Goal: Go to known website: Access a specific website the user already knows

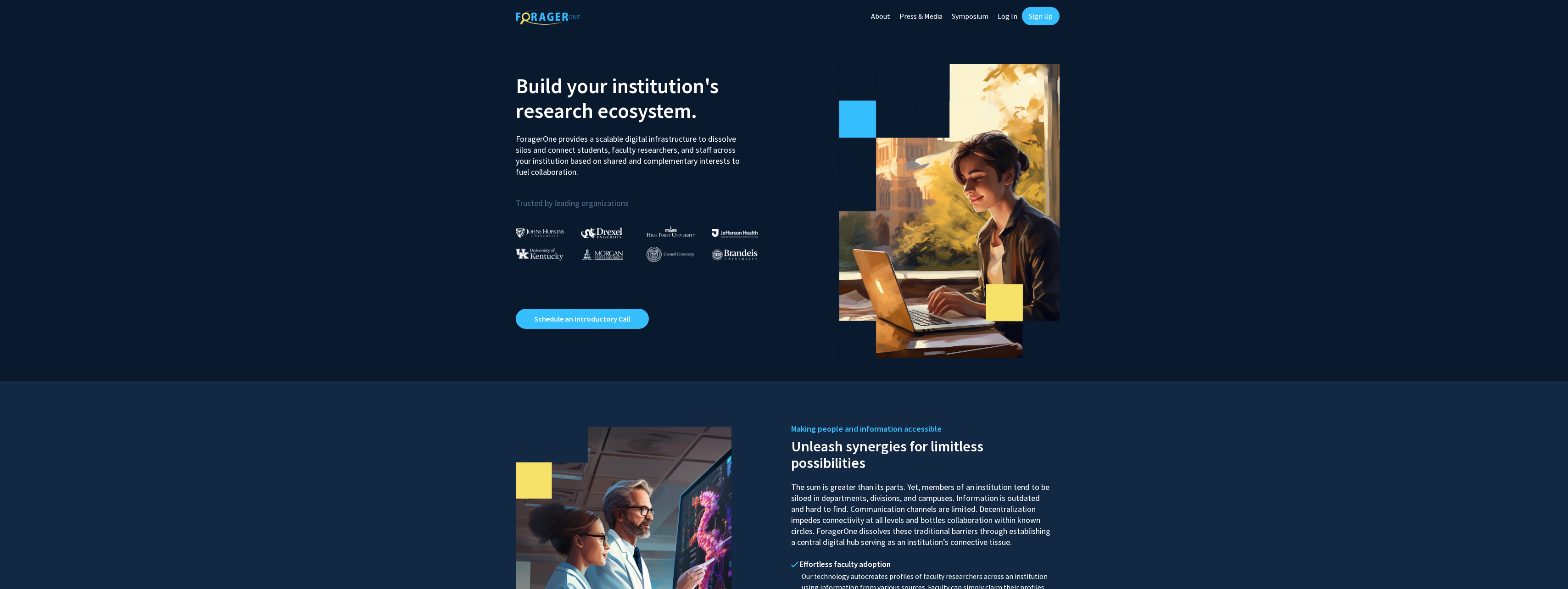
click at [884, 20] on link "About" at bounding box center [880, 16] width 29 height 32
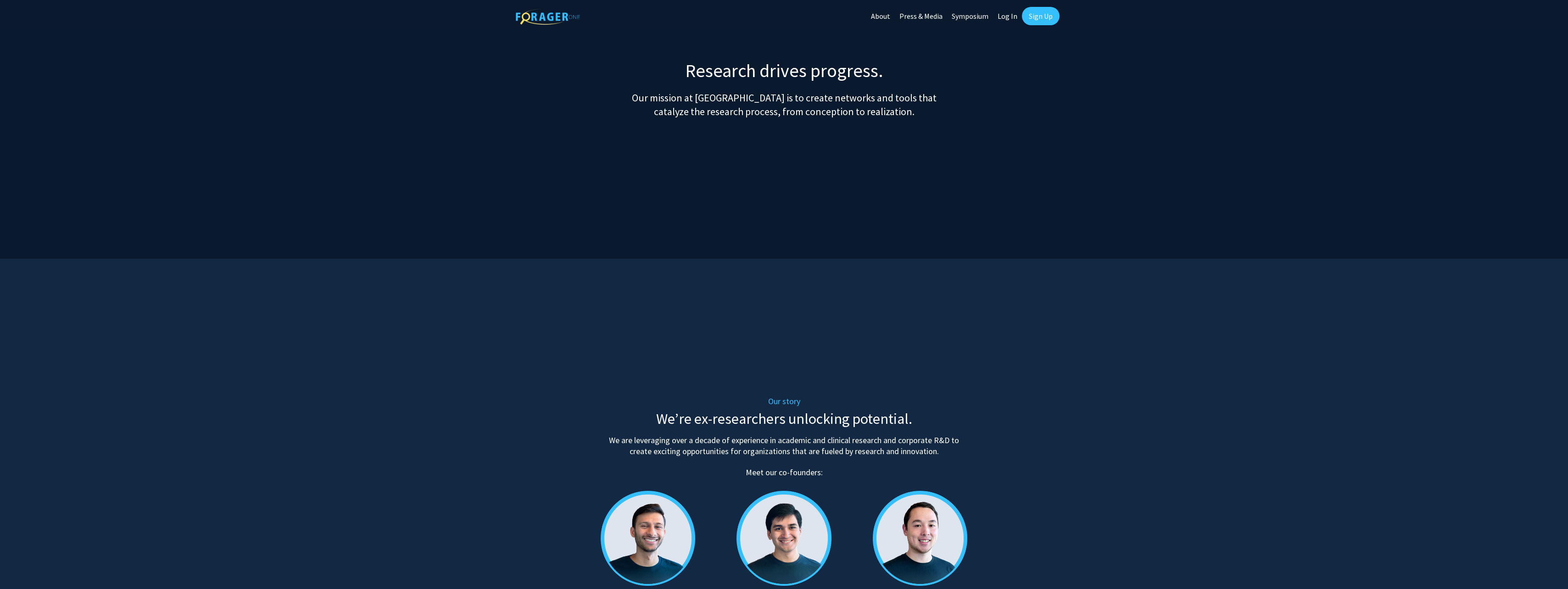
drag, startPoint x: 1011, startPoint y: 16, endPoint x: 1012, endPoint y: 21, distance: 5.1
click at [1011, 16] on link "Log In" at bounding box center [1007, 16] width 29 height 32
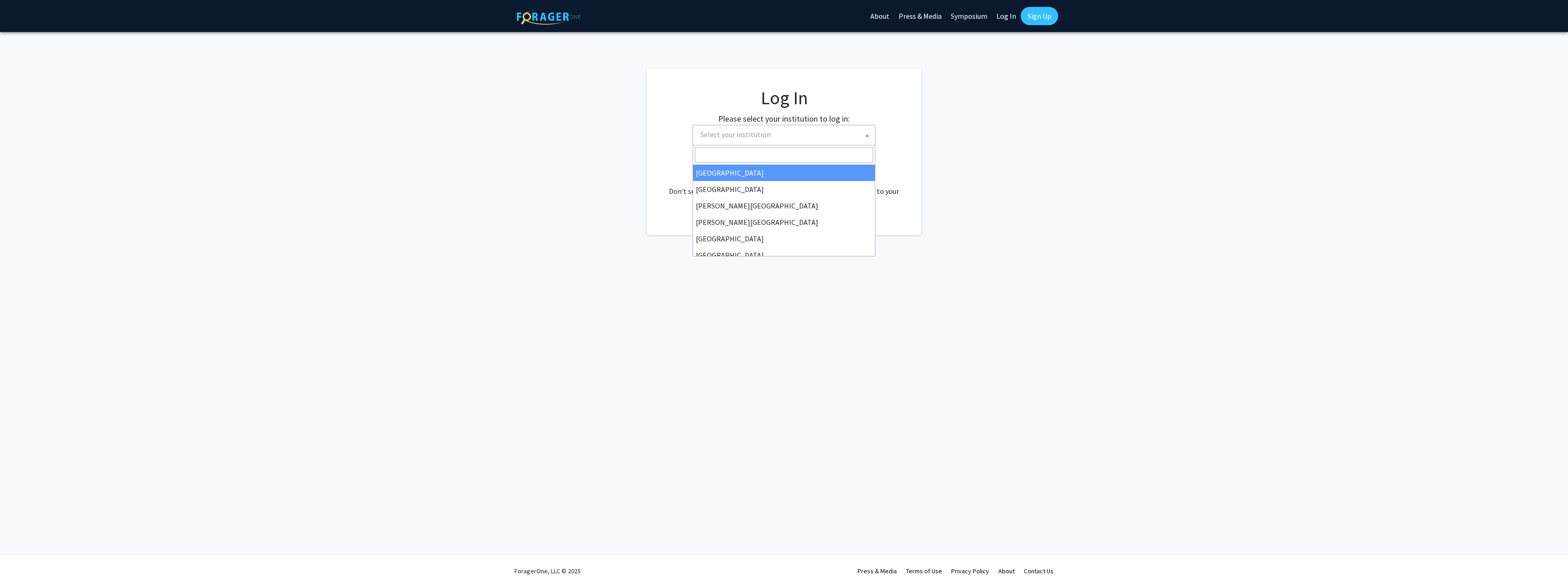
click at [809, 133] on span "Select your institution" at bounding box center [786, 135] width 178 height 19
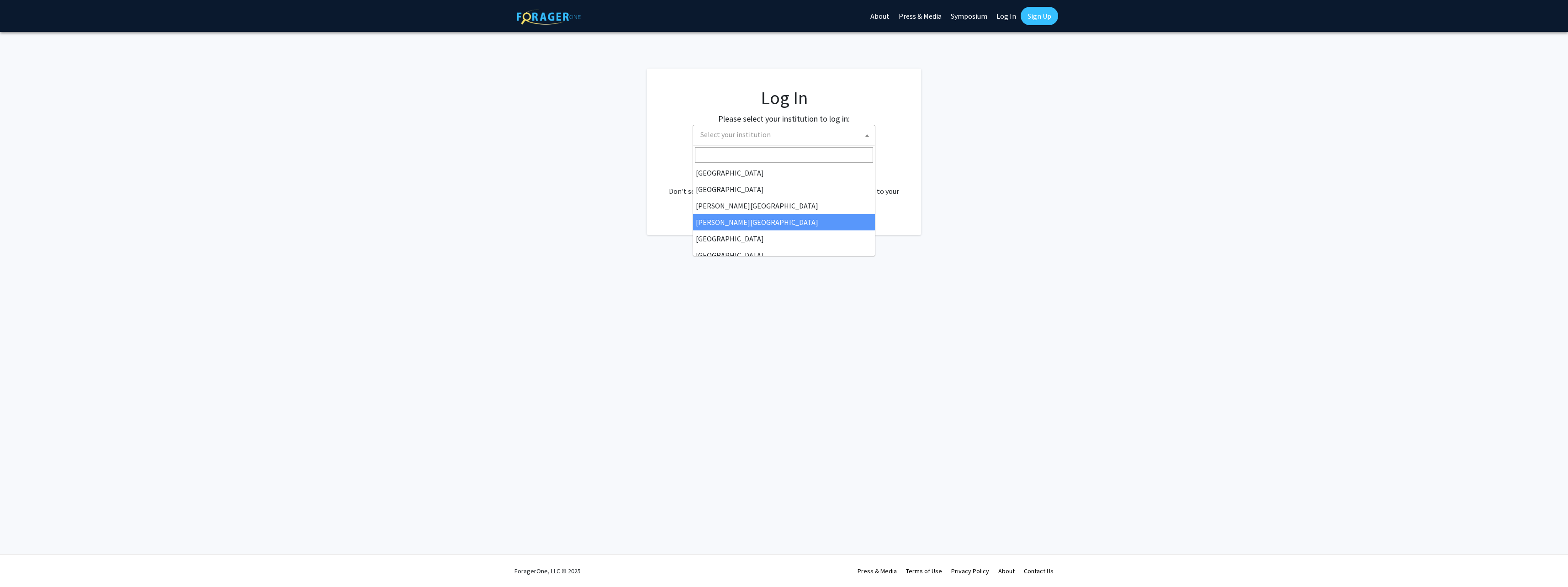
scroll to position [137, 0]
select select "1"
